Goal: Navigation & Orientation: Find specific page/section

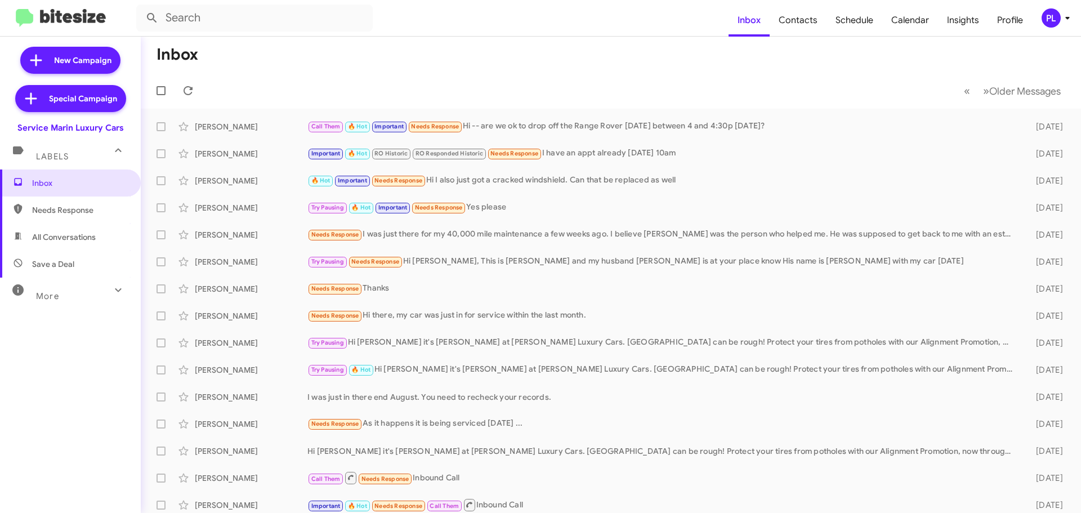
click at [1066, 23] on icon at bounding box center [1067, 18] width 14 height 14
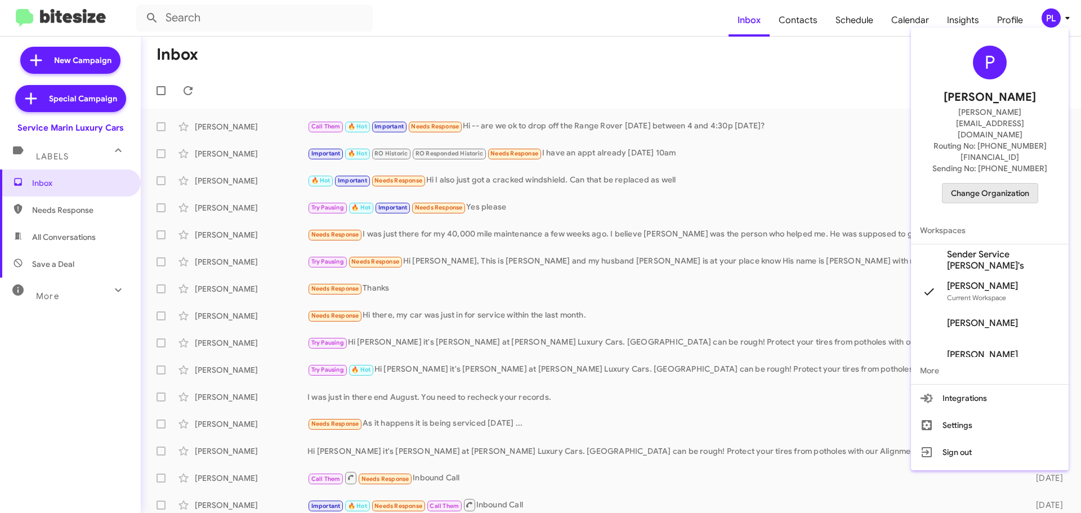
click at [1015, 183] on span "Change Organization" at bounding box center [990, 192] width 78 height 19
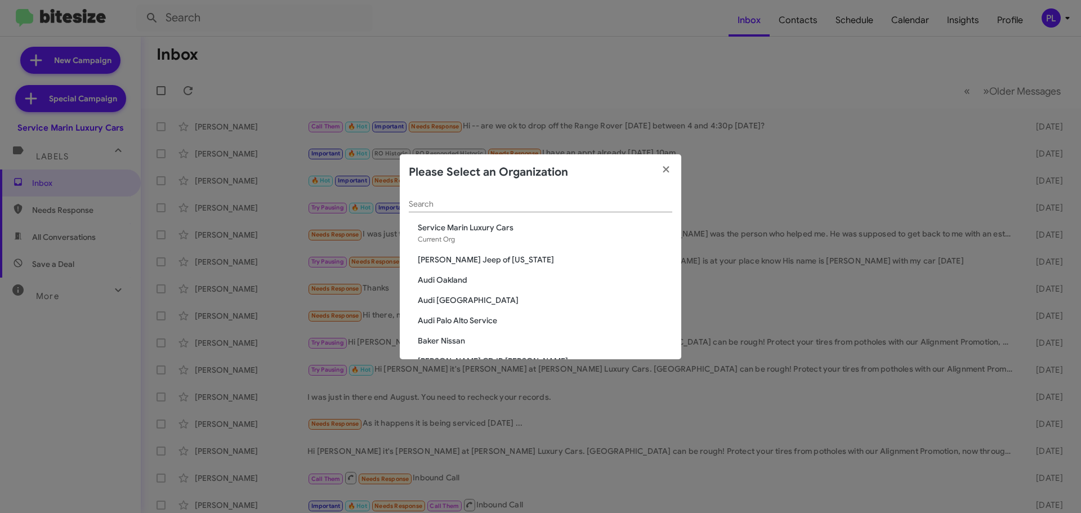
click at [581, 203] on input "Search" at bounding box center [540, 204] width 263 height 9
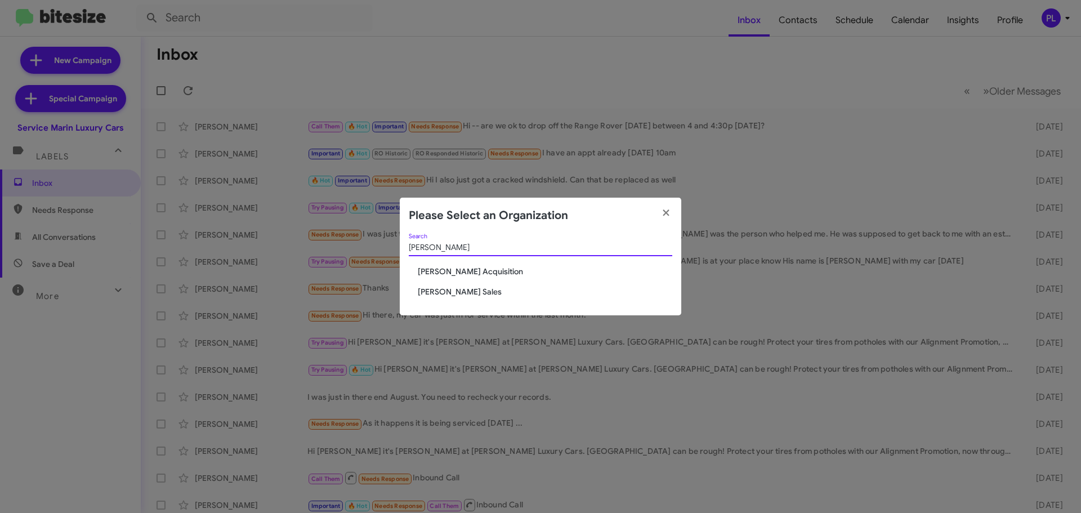
type input "tony"
click at [486, 267] on span "[PERSON_NAME] Acquisition" at bounding box center [545, 271] width 254 height 11
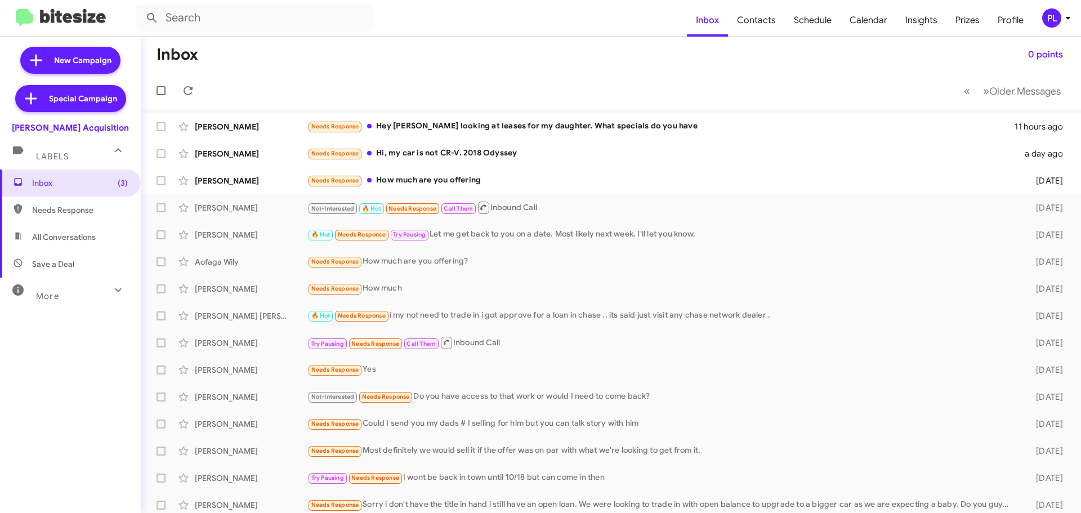
click at [1059, 18] on div "PL" at bounding box center [1051, 17] width 19 height 19
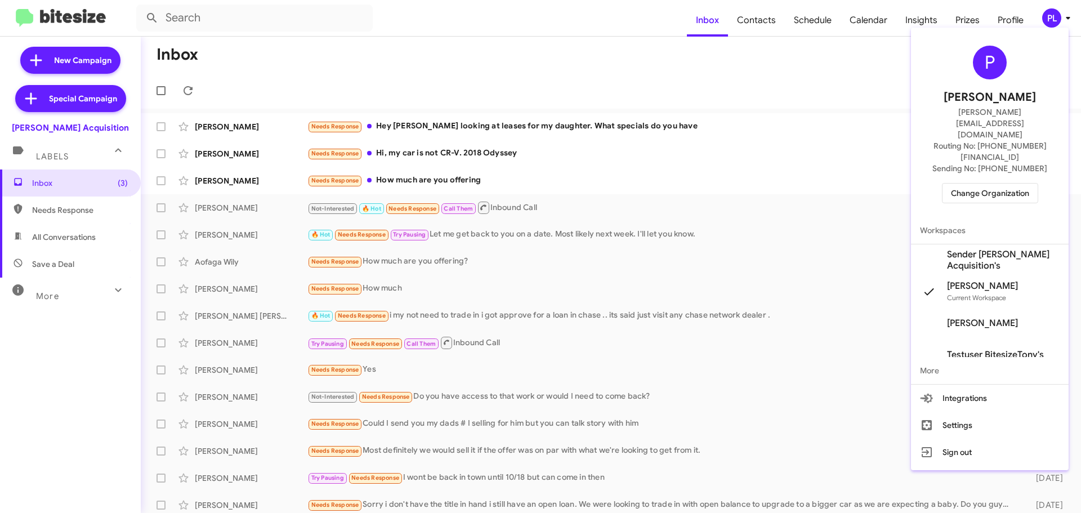
click at [982, 249] on span "Sender [PERSON_NAME] Acquisition's" at bounding box center [1003, 260] width 113 height 23
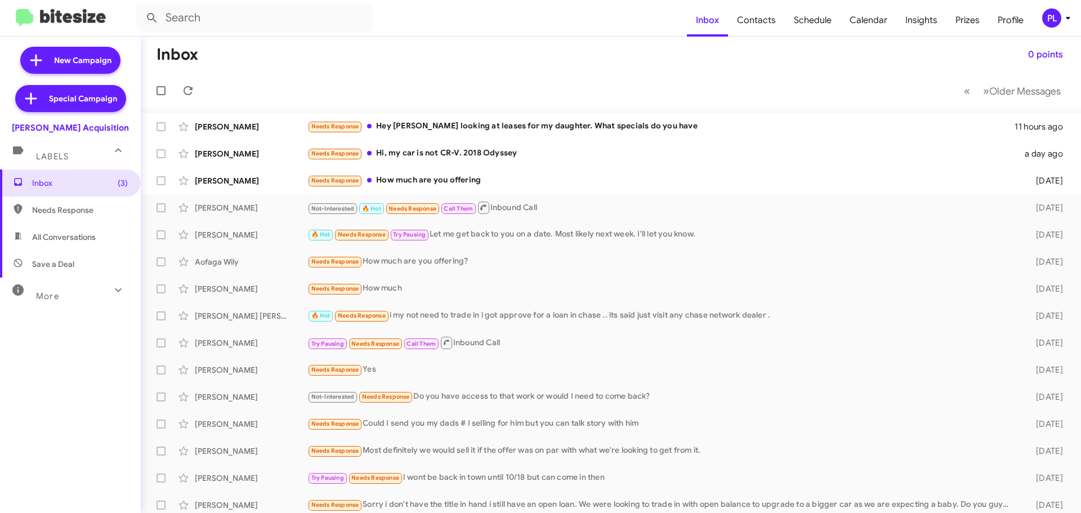
click at [1067, 20] on icon at bounding box center [1068, 18] width 14 height 14
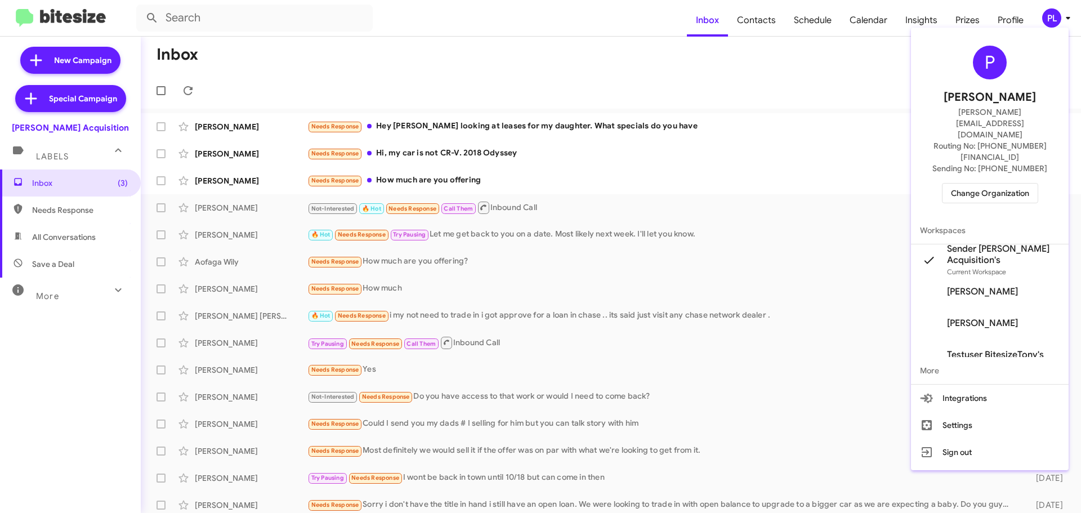
click at [755, 90] on div at bounding box center [540, 256] width 1081 height 513
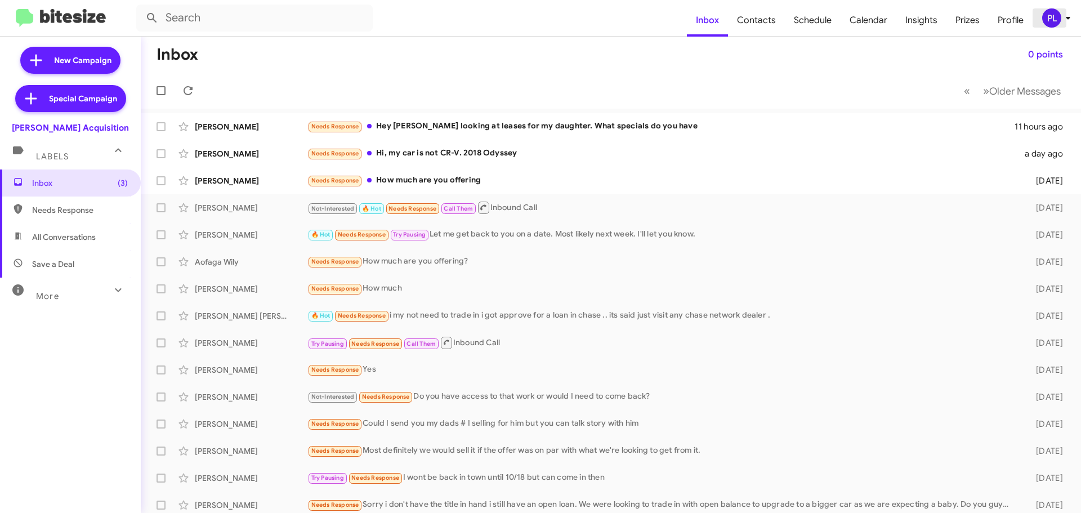
click at [1062, 22] on icon at bounding box center [1068, 18] width 14 height 14
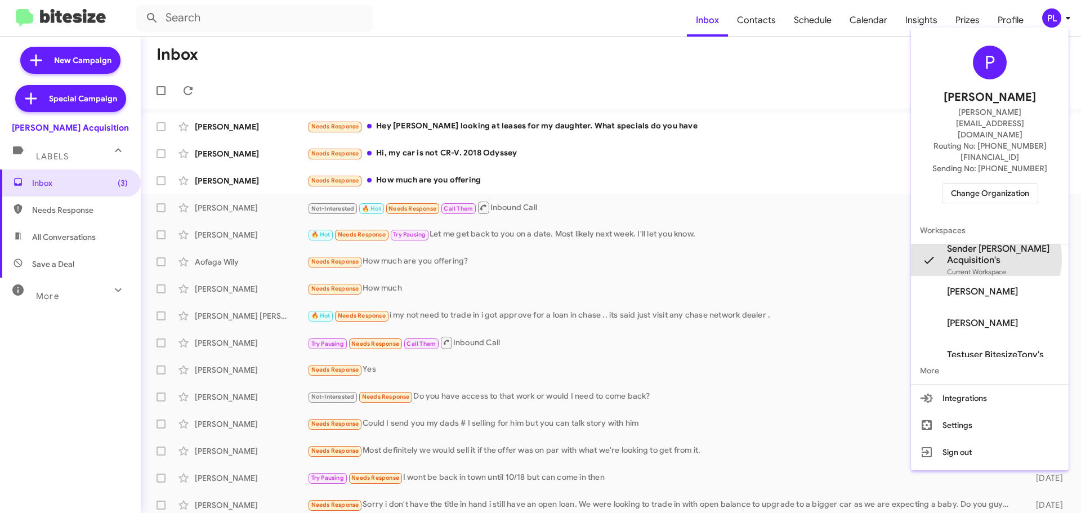
click at [982, 243] on span "Sender [PERSON_NAME] Acquisition's" at bounding box center [1003, 254] width 113 height 23
click at [959, 317] on span "[PERSON_NAME]" at bounding box center [982, 322] width 71 height 11
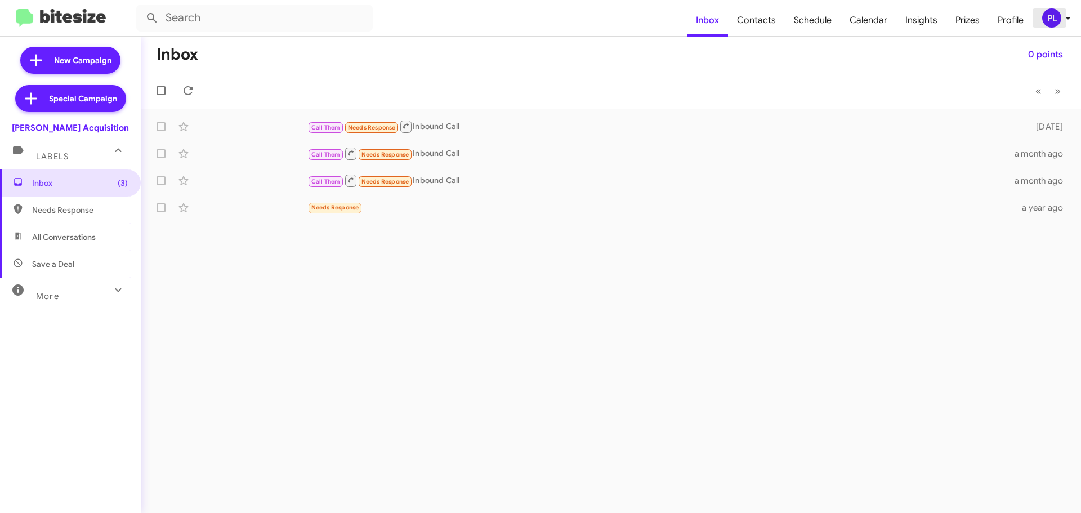
click at [1067, 17] on icon at bounding box center [1067, 18] width 4 height 3
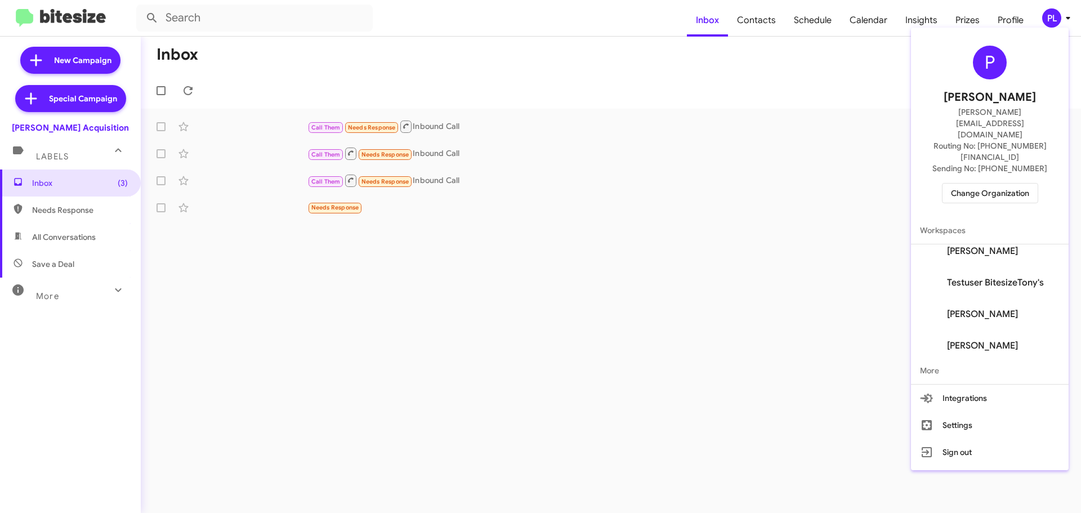
scroll to position [77, 0]
click at [978, 335] on span "[PERSON_NAME]" at bounding box center [982, 340] width 71 height 11
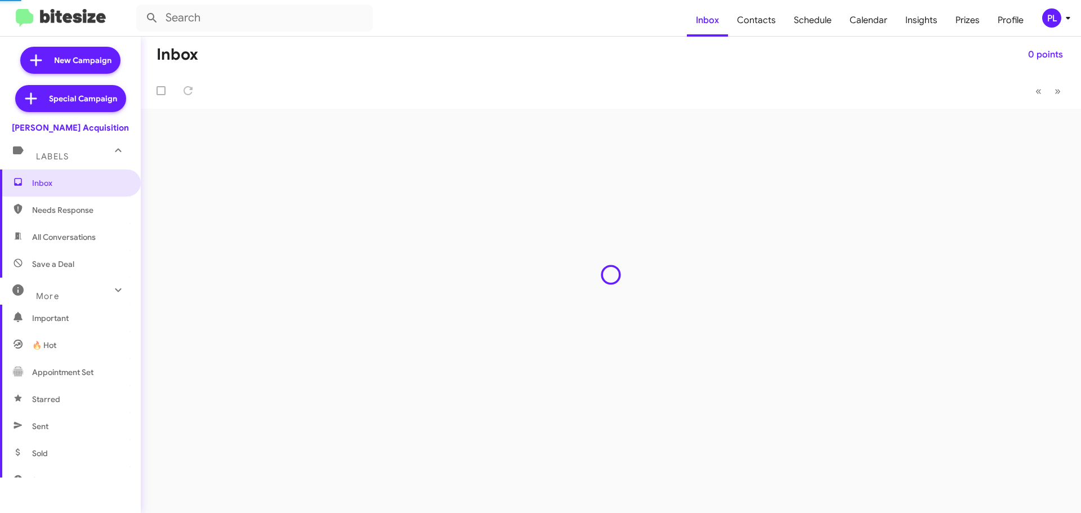
click at [1067, 17] on icon at bounding box center [1067, 18] width 4 height 3
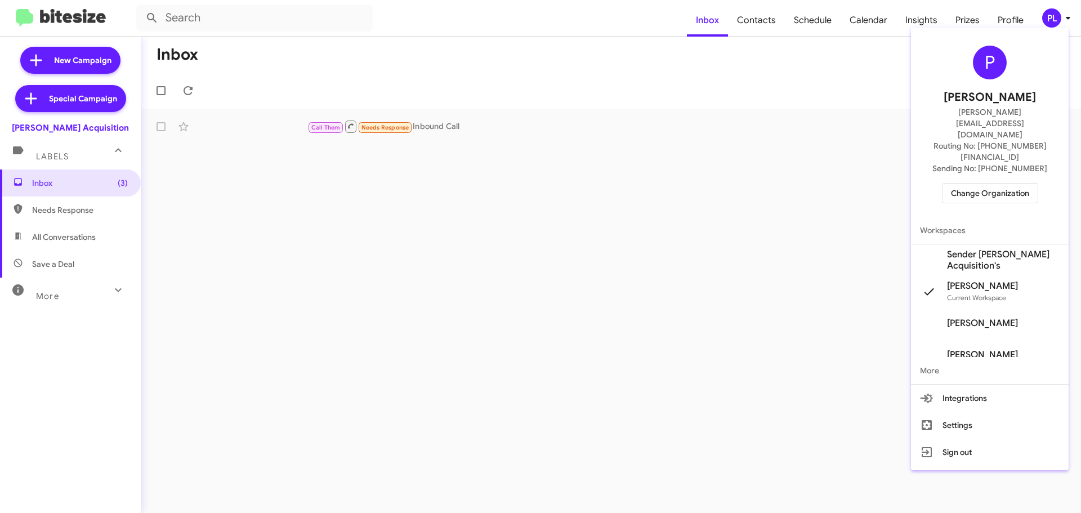
scroll to position [56, 0]
click at [978, 293] on span "[PERSON_NAME]" at bounding box center [982, 298] width 71 height 11
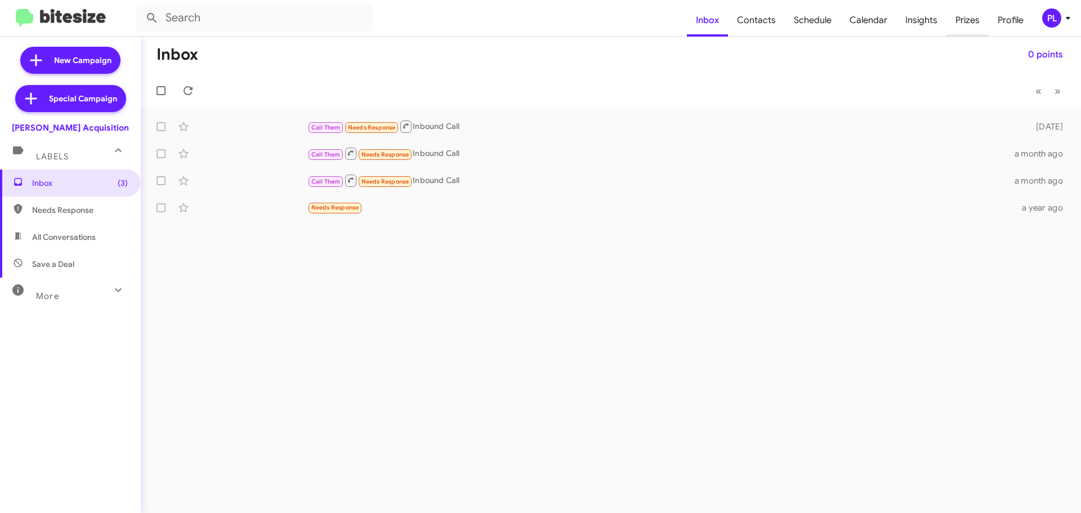
click at [961, 20] on span "Prizes" at bounding box center [967, 20] width 42 height 33
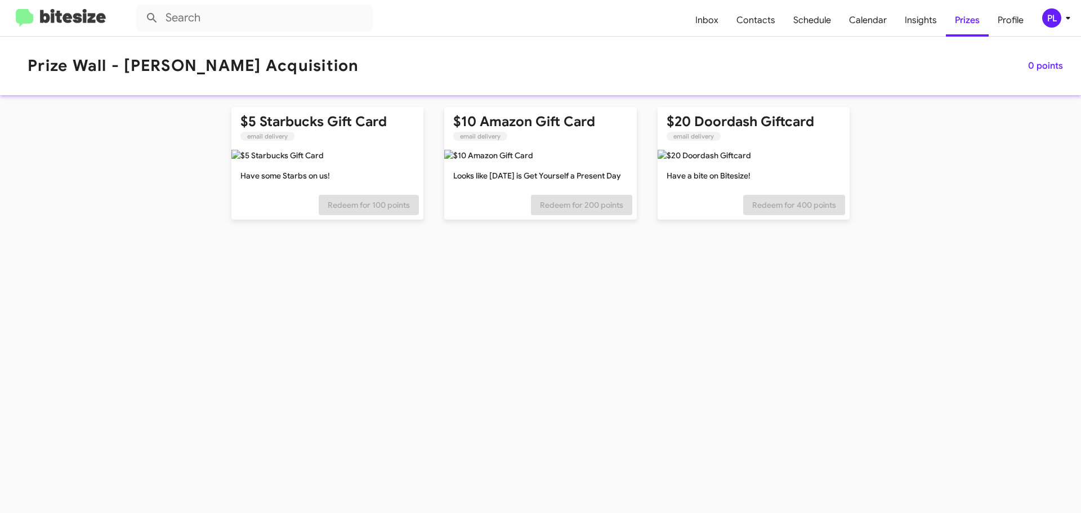
click at [1067, 16] on icon at bounding box center [1068, 18] width 14 height 14
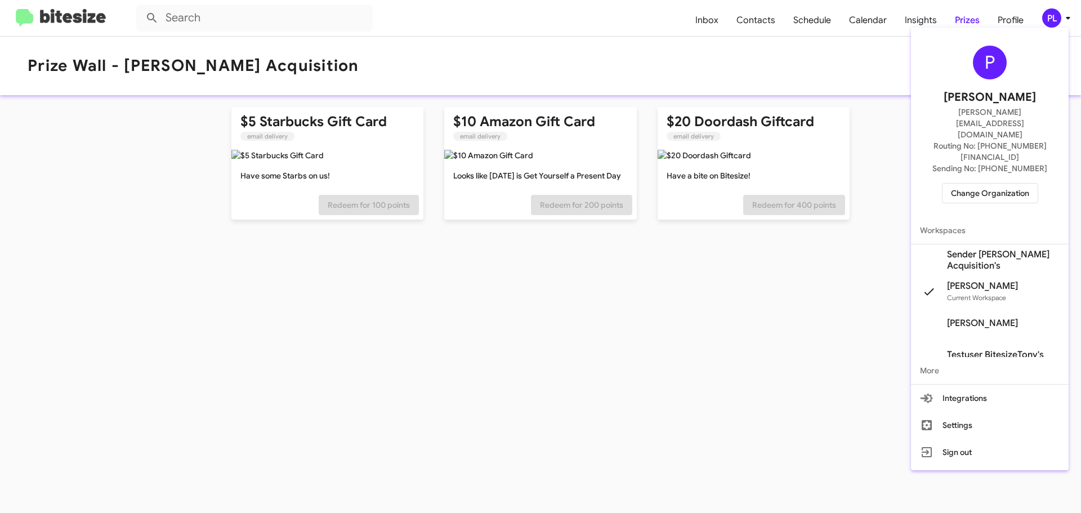
click at [870, 59] on div at bounding box center [540, 256] width 1081 height 513
